Goal: Transaction & Acquisition: Subscribe to service/newsletter

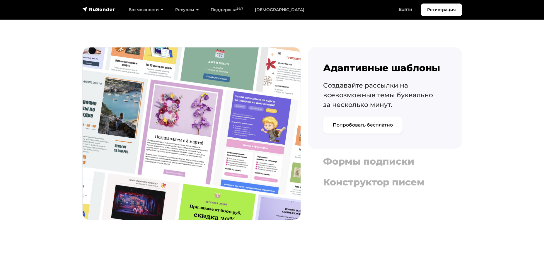
scroll to position [556, 0]
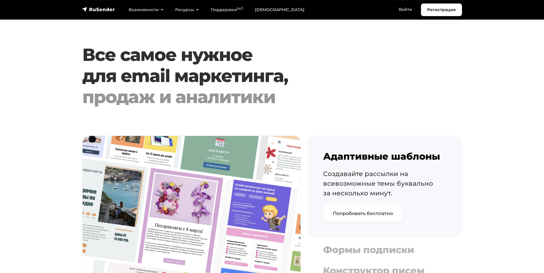
click at [375, 217] on link "Попробовать бесплатно" at bounding box center [362, 213] width 79 height 17
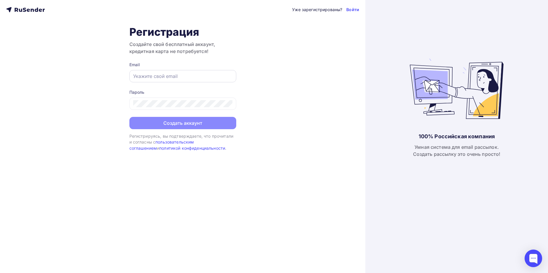
type input "[EMAIL_ADDRESS][DOMAIN_NAME]"
click at [188, 81] on div "[EMAIL_ADDRESS][DOMAIN_NAME]" at bounding box center [182, 76] width 107 height 12
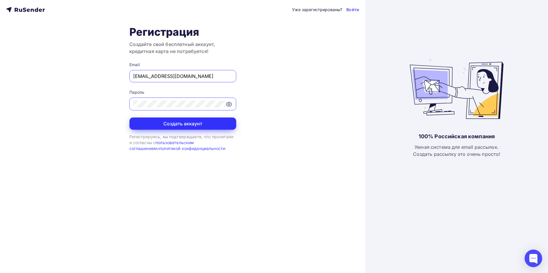
click at [182, 124] on button "Создать аккаунт" at bounding box center [182, 123] width 107 height 12
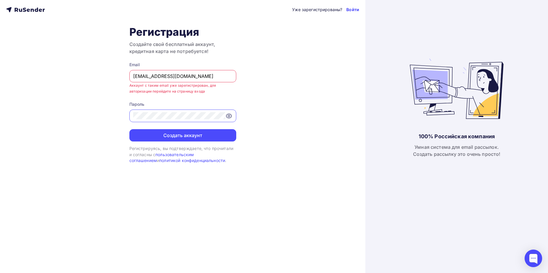
click at [358, 10] on link "Войти" at bounding box center [352, 10] width 13 height 6
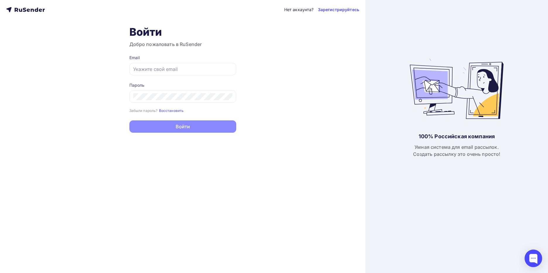
type input "[EMAIL_ADDRESS][DOMAIN_NAME]"
click at [186, 127] on button "Войти" at bounding box center [182, 126] width 107 height 12
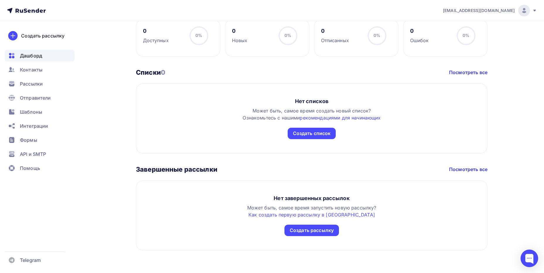
scroll to position [249, 0]
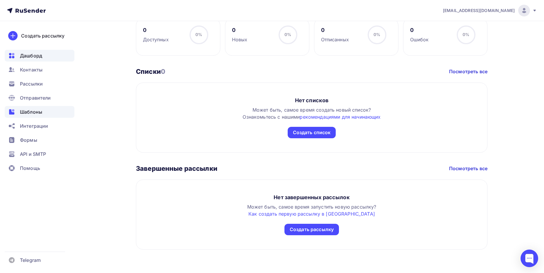
click at [39, 111] on span "Шаблоны" at bounding box center [31, 111] width 22 height 7
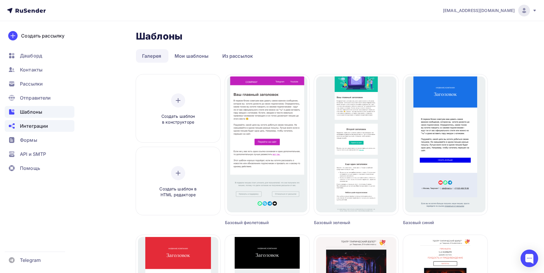
click at [42, 127] on span "Интеграции" at bounding box center [34, 125] width 28 height 7
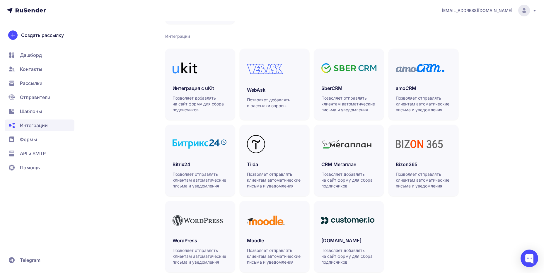
scroll to position [130, 0]
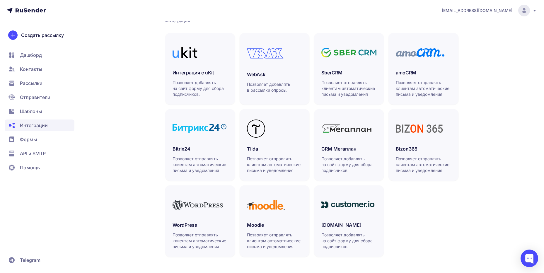
click at [28, 119] on span "Шаблоны" at bounding box center [40, 125] width 70 height 12
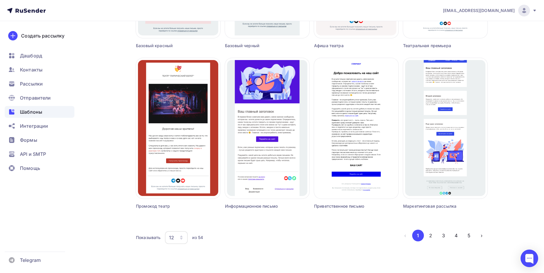
scroll to position [339, 0]
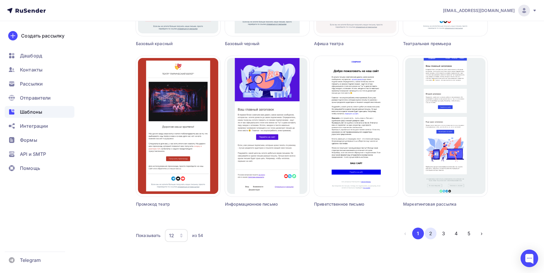
click at [431, 234] on button "2" at bounding box center [431, 234] width 12 height 12
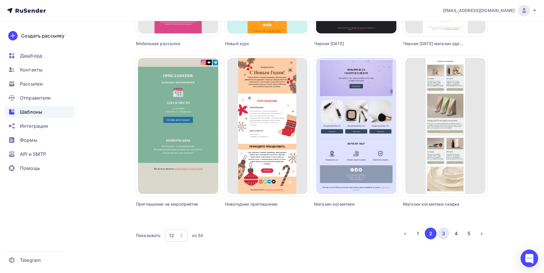
click at [444, 235] on button "3" at bounding box center [444, 234] width 12 height 12
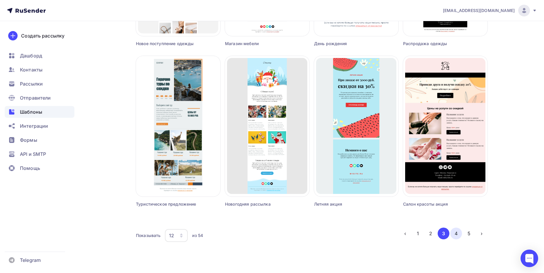
click at [456, 235] on button "4" at bounding box center [456, 234] width 12 height 12
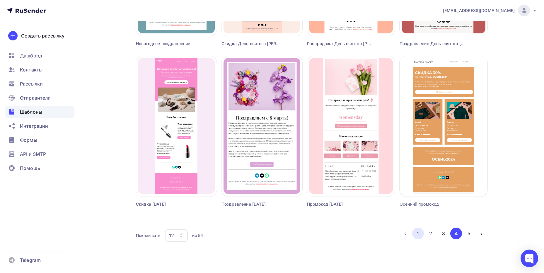
click at [419, 234] on button "1" at bounding box center [418, 234] width 12 height 12
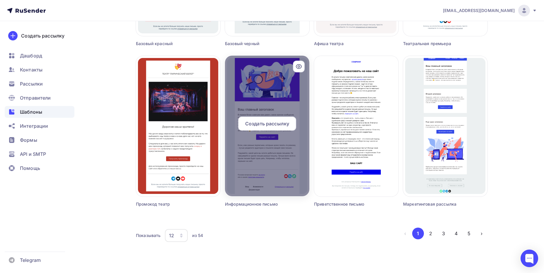
click at [279, 124] on span "Создать рассылку" at bounding box center [267, 123] width 44 height 7
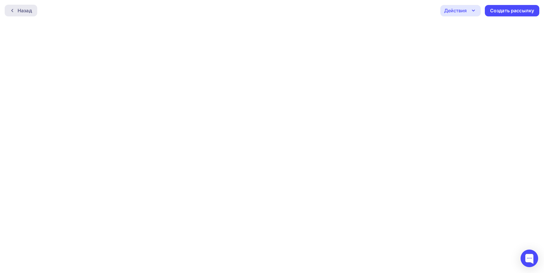
click at [21, 14] on div "Назад" at bounding box center [21, 11] width 33 height 12
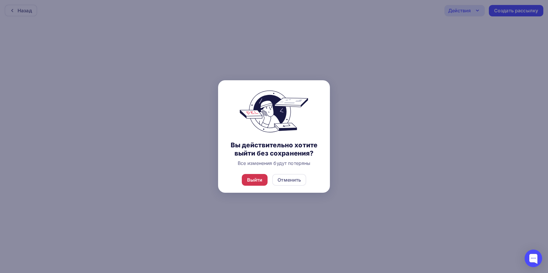
click at [254, 179] on div "Выйти" at bounding box center [255, 179] width 16 height 7
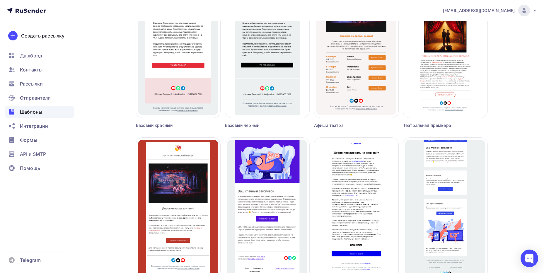
scroll to position [339, 0]
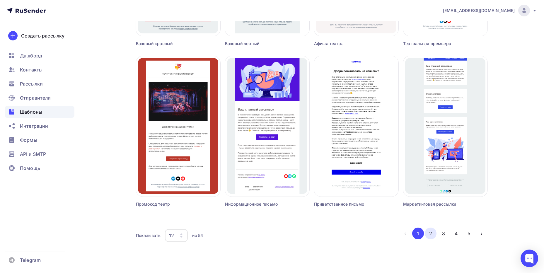
click at [431, 238] on button "2" at bounding box center [431, 234] width 12 height 12
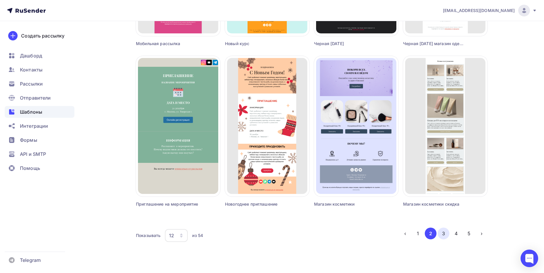
click at [443, 233] on button "3" at bounding box center [444, 234] width 12 height 12
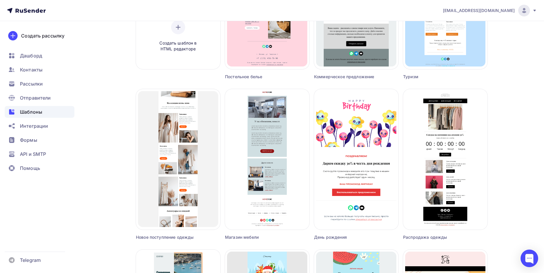
scroll to position [47, 0]
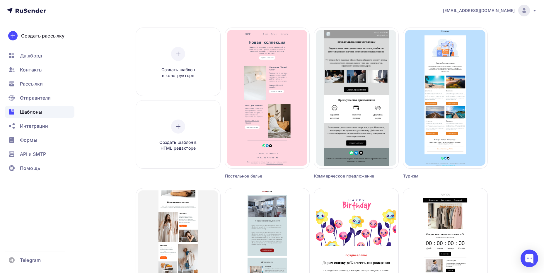
click at [510, 143] on div "Шаблоны Шаблоны Галерея Мои шаблоны Из рассылок Создать шаблон в конструкторе С…" at bounding box center [272, 270] width 480 height 591
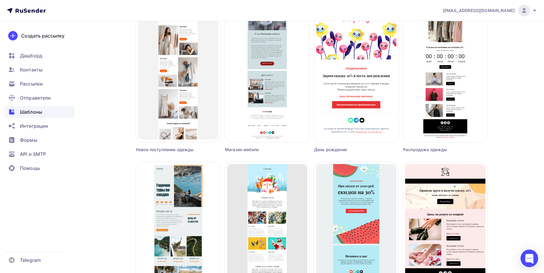
scroll to position [339, 0]
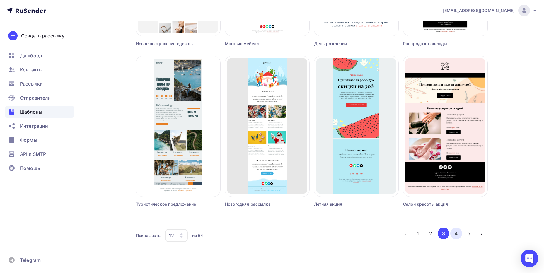
click at [459, 231] on button "4" at bounding box center [456, 234] width 12 height 12
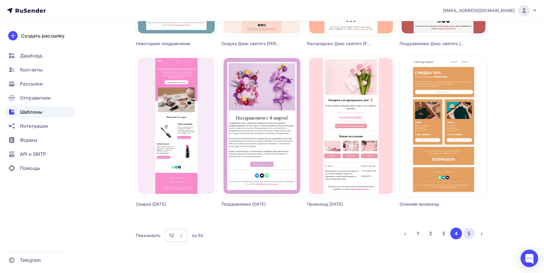
click at [470, 235] on button "5" at bounding box center [469, 234] width 12 height 12
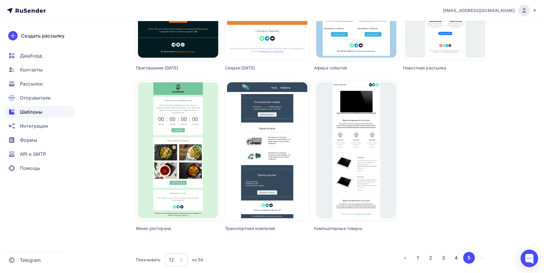
scroll to position [322, 0]
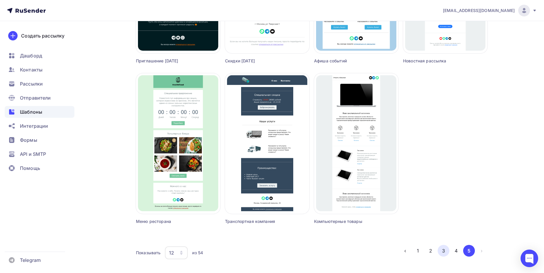
click at [445, 249] on button "3" at bounding box center [444, 251] width 12 height 12
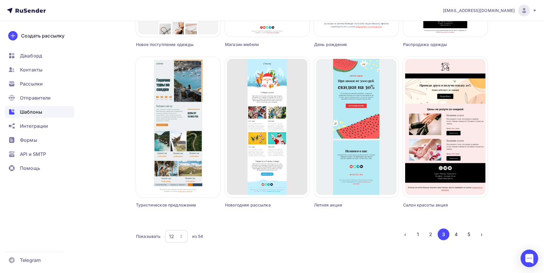
scroll to position [339, 0]
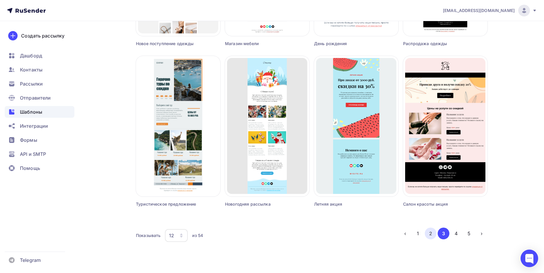
click at [429, 236] on button "2" at bounding box center [431, 234] width 12 height 12
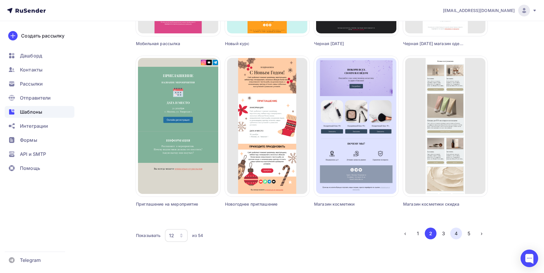
click at [460, 232] on button "4" at bounding box center [456, 234] width 12 height 12
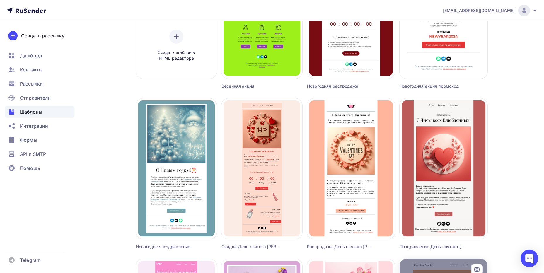
scroll to position [134, 0]
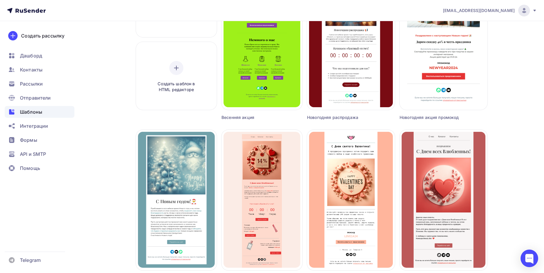
click at [505, 188] on div "Шаблоны Шаблоны Галерея Мои шаблоны Из рассылок Создать шаблон в конструкторе С…" at bounding box center [272, 211] width 480 height 591
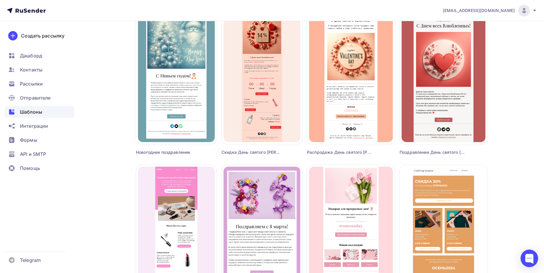
scroll to position [339, 0]
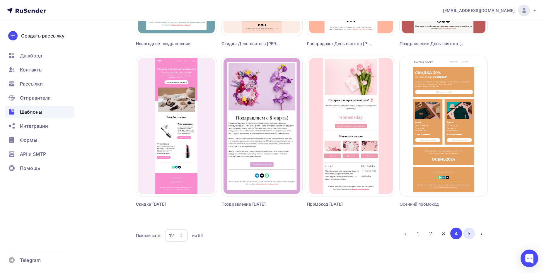
click at [469, 236] on button "5" at bounding box center [469, 234] width 12 height 12
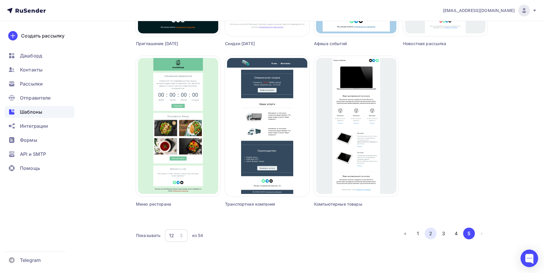
click at [432, 233] on button "2" at bounding box center [431, 234] width 12 height 12
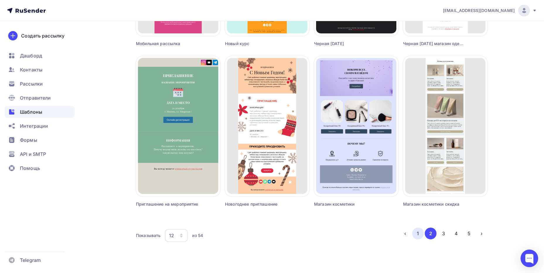
click at [420, 231] on button "1" at bounding box center [418, 234] width 12 height 12
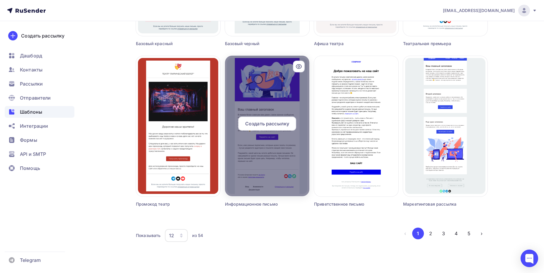
click at [294, 166] on div at bounding box center [267, 126] width 84 height 141
click at [266, 120] on span "Создать рассылку" at bounding box center [267, 123] width 44 height 7
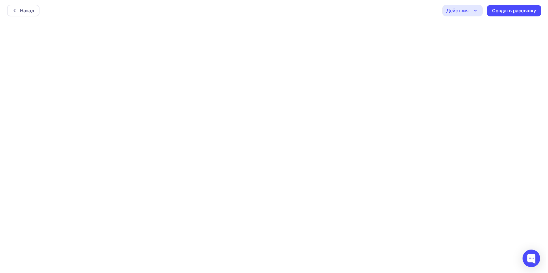
scroll to position [1, 0]
click at [19, 12] on div "Назад" at bounding box center [25, 9] width 14 height 7
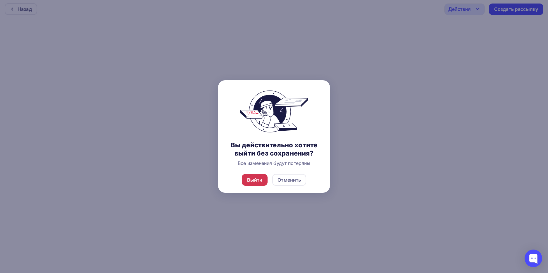
click at [259, 177] on div "Выйти" at bounding box center [255, 179] width 16 height 7
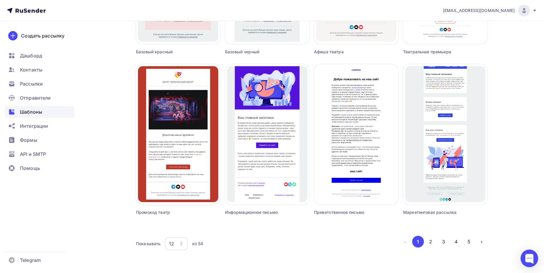
scroll to position [339, 0]
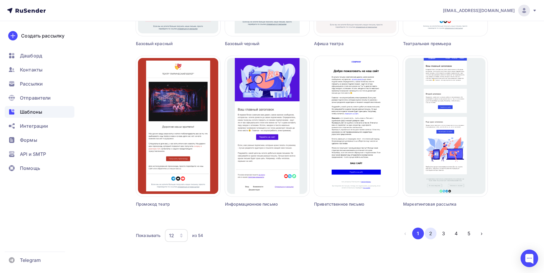
click at [435, 232] on button "2" at bounding box center [431, 234] width 12 height 12
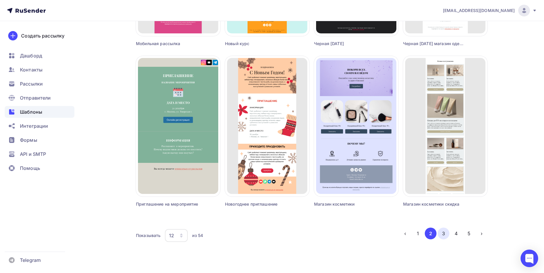
click at [445, 234] on button "3" at bounding box center [444, 234] width 12 height 12
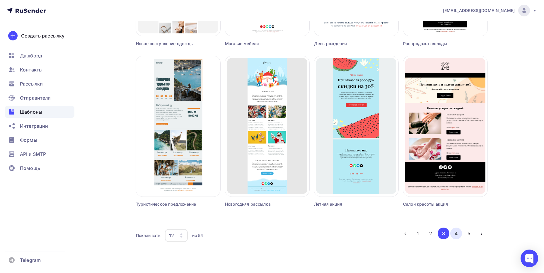
click at [454, 236] on button "4" at bounding box center [456, 234] width 12 height 12
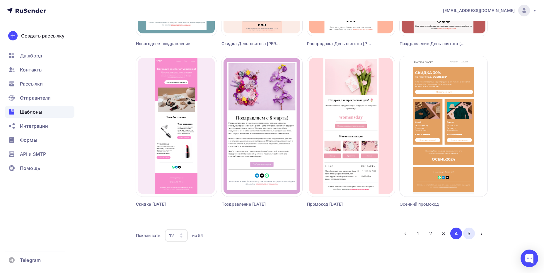
click at [470, 238] on button "5" at bounding box center [469, 234] width 12 height 12
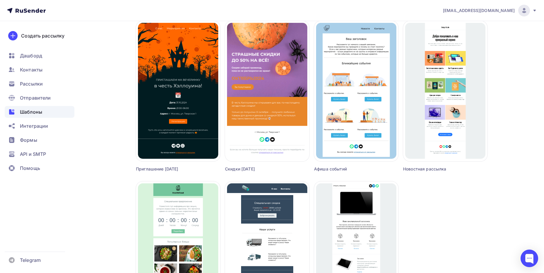
scroll to position [310, 0]
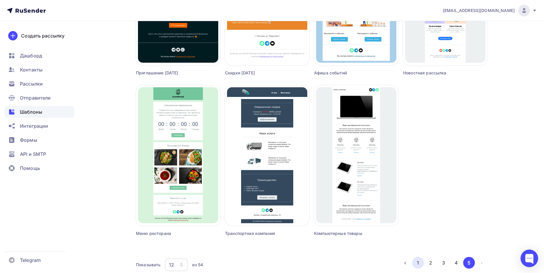
click at [418, 261] on button "1" at bounding box center [418, 263] width 12 height 12
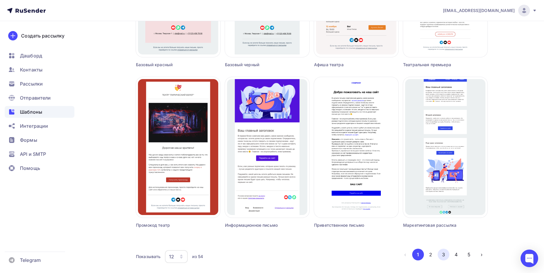
scroll to position [322, 0]
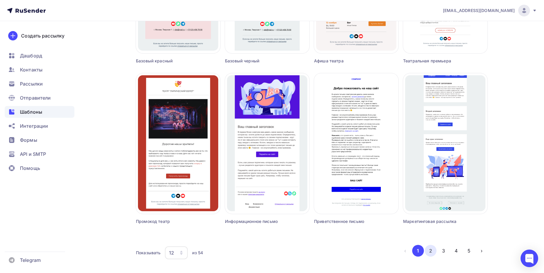
click at [429, 253] on button "2" at bounding box center [431, 251] width 12 height 12
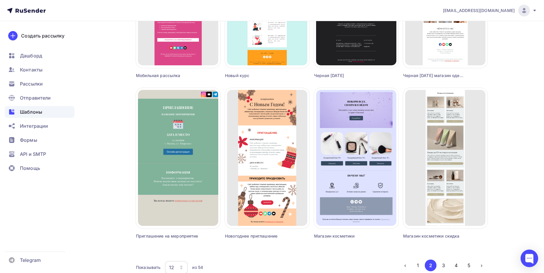
scroll to position [339, 0]
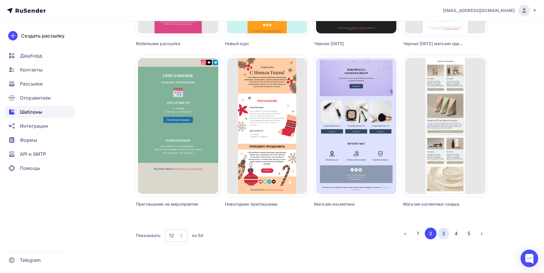
click at [438, 235] on button "3" at bounding box center [444, 234] width 12 height 12
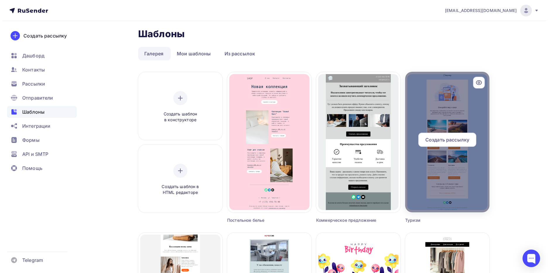
scroll to position [0, 0]
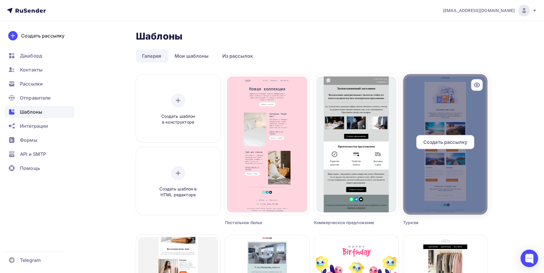
click at [441, 168] on div at bounding box center [445, 144] width 84 height 141
click at [477, 86] on icon at bounding box center [476, 84] width 7 height 7
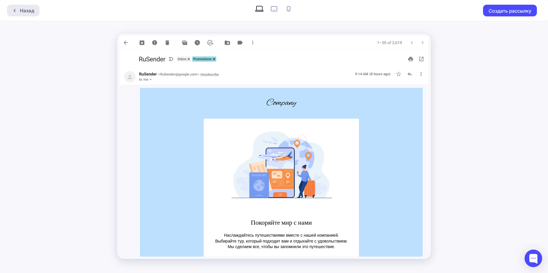
click at [25, 12] on div "Назад" at bounding box center [27, 10] width 14 height 7
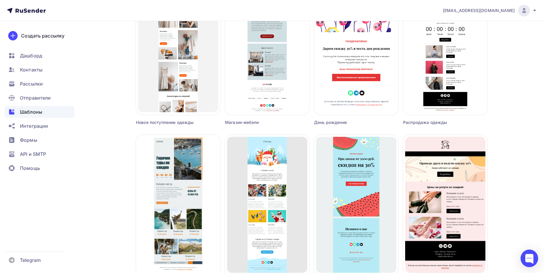
scroll to position [264, 0]
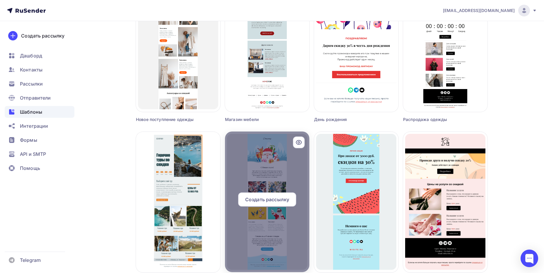
click at [299, 143] on icon at bounding box center [299, 142] width 2 height 2
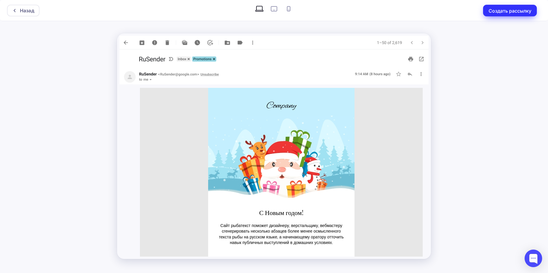
click at [532, 11] on button "Создать рассылку" at bounding box center [510, 11] width 54 height 12
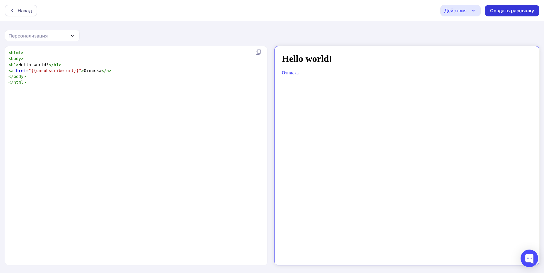
click at [507, 10] on div "Создать рассылку" at bounding box center [512, 10] width 44 height 7
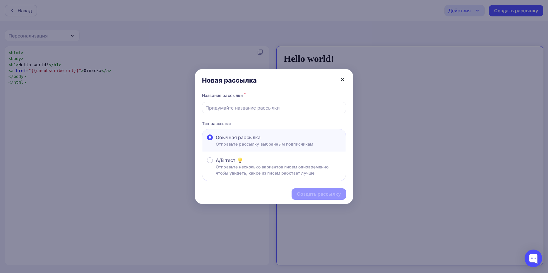
click at [344, 80] on icon at bounding box center [342, 79] width 7 height 7
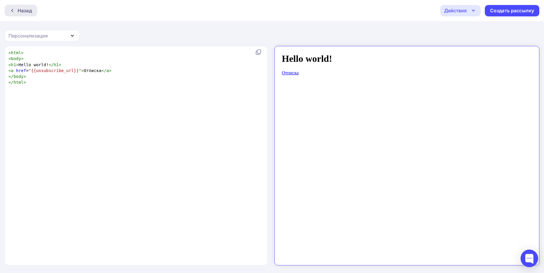
click at [32, 13] on div "Назад" at bounding box center [25, 10] width 14 height 7
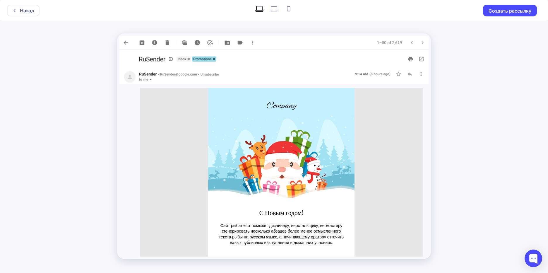
click at [32, 13] on div "Назад" at bounding box center [27, 10] width 14 height 7
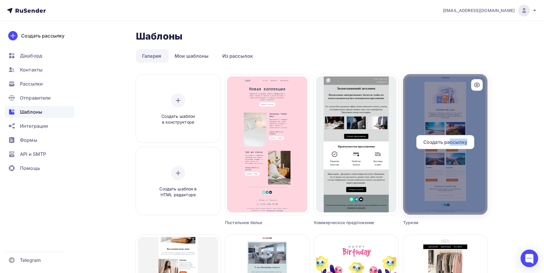
drag, startPoint x: 451, startPoint y: 141, endPoint x: 480, endPoint y: 173, distance: 42.9
click at [480, 173] on div "Создать рассылку" at bounding box center [445, 144] width 80 height 136
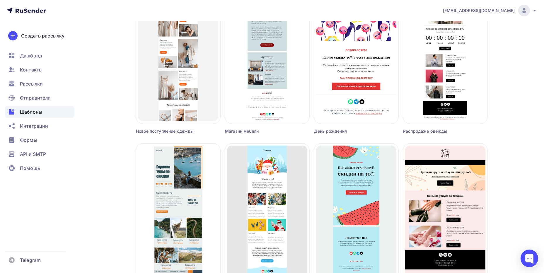
scroll to position [293, 0]
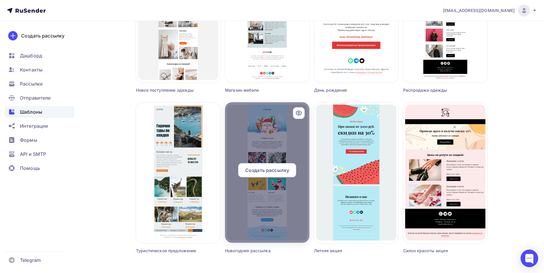
click at [282, 168] on span "Создать рассылку" at bounding box center [267, 170] width 44 height 7
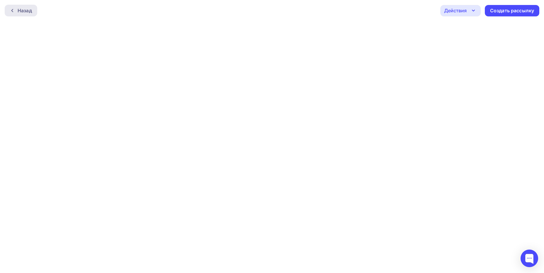
click at [12, 13] on div "Назад" at bounding box center [21, 11] width 33 height 12
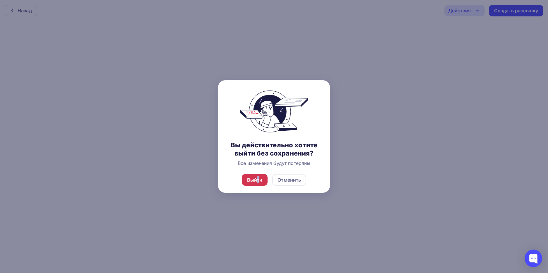
click at [258, 177] on div "Выйти" at bounding box center [255, 179] width 16 height 7
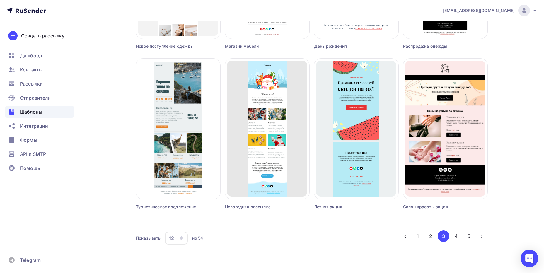
scroll to position [339, 0]
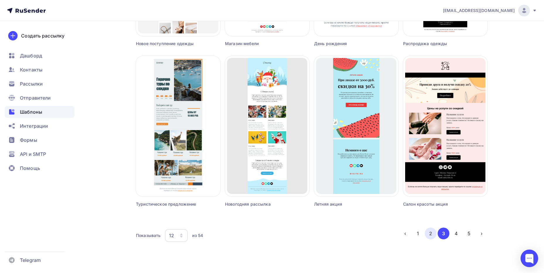
click at [428, 235] on button "2" at bounding box center [431, 234] width 12 height 12
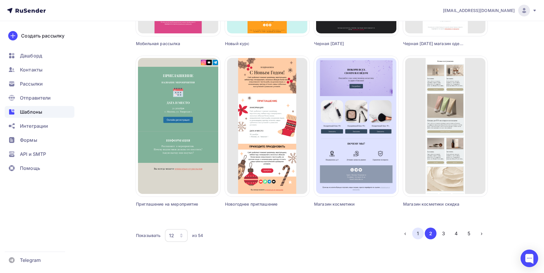
click at [417, 230] on button "1" at bounding box center [418, 234] width 12 height 12
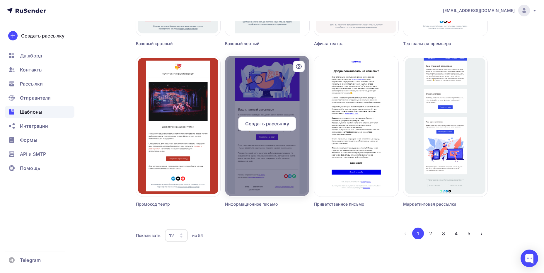
click at [276, 125] on span "Создать рассылку" at bounding box center [267, 123] width 44 height 7
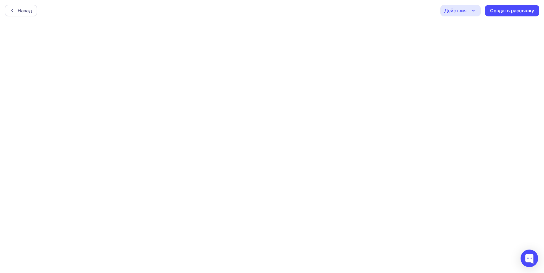
scroll to position [1, 0]
click at [468, 10] on div "Действия" at bounding box center [460, 9] width 40 height 11
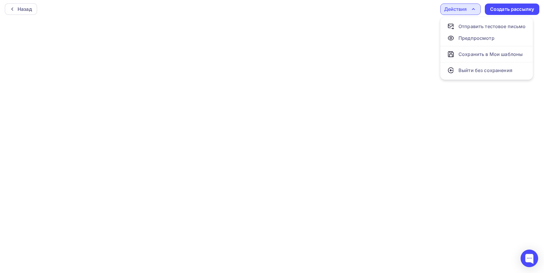
click at [468, 10] on div "Действия" at bounding box center [460, 9] width 40 height 11
click at [462, 8] on div "Действия" at bounding box center [455, 9] width 23 height 7
click at [450, 9] on div "Действия" at bounding box center [455, 9] width 23 height 7
click at [475, 11] on icon "button" at bounding box center [473, 9] width 7 height 7
click at [488, 54] on div "Сохранить в Мои шаблоны" at bounding box center [490, 54] width 64 height 7
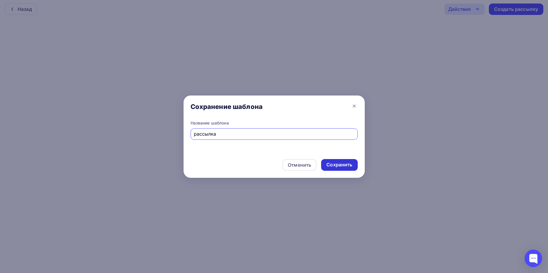
type input "рассылка"
click at [345, 165] on div "Сохранить" at bounding box center [340, 164] width 26 height 7
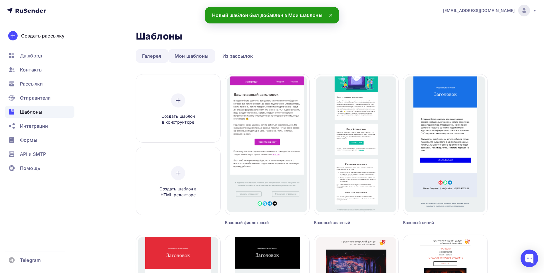
click at [201, 58] on link "Мои шаблоны" at bounding box center [191, 55] width 47 height 13
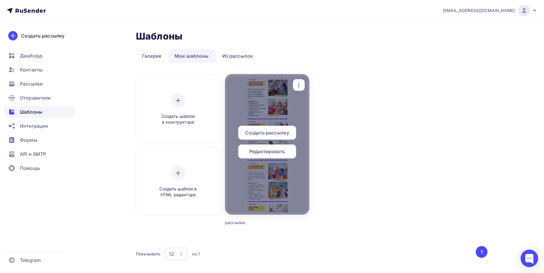
click at [301, 82] on icon "button" at bounding box center [298, 85] width 7 height 7
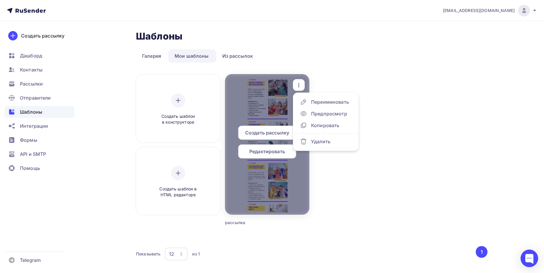
click at [271, 154] on span "Редактировать" at bounding box center [267, 151] width 36 height 7
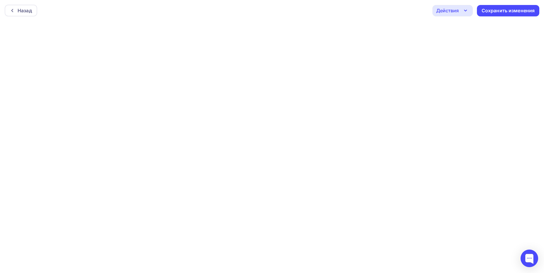
click at [468, 12] on icon "button" at bounding box center [465, 10] width 7 height 7
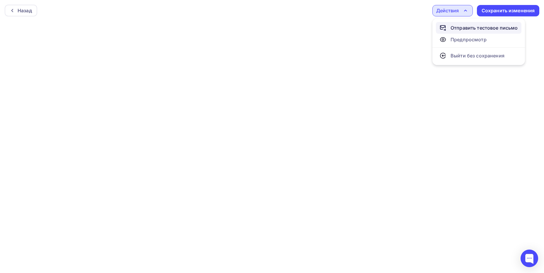
click at [473, 28] on div "Отправить тестовое письмо" at bounding box center [483, 27] width 67 height 7
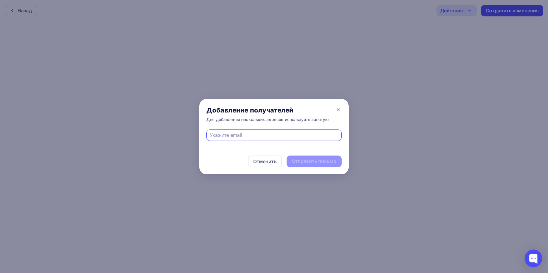
type input "[EMAIL_ADDRESS][DOMAIN_NAME]"
click at [329, 164] on div "Отправить письмо" at bounding box center [314, 161] width 45 height 7
